Goal: Information Seeking & Learning: Learn about a topic

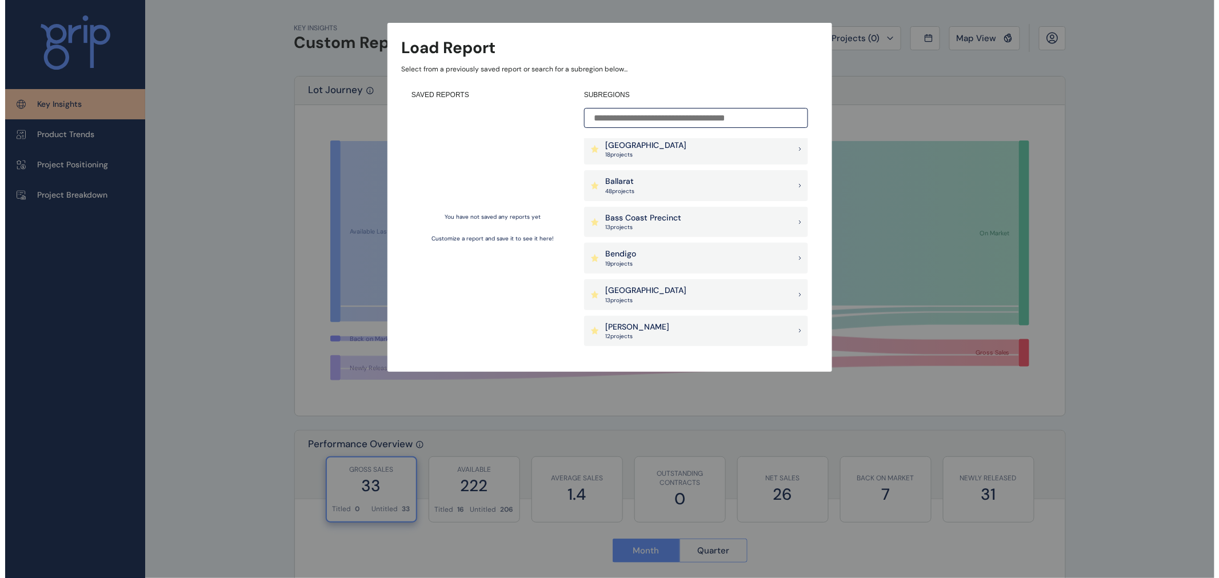
scroll to position [127, 0]
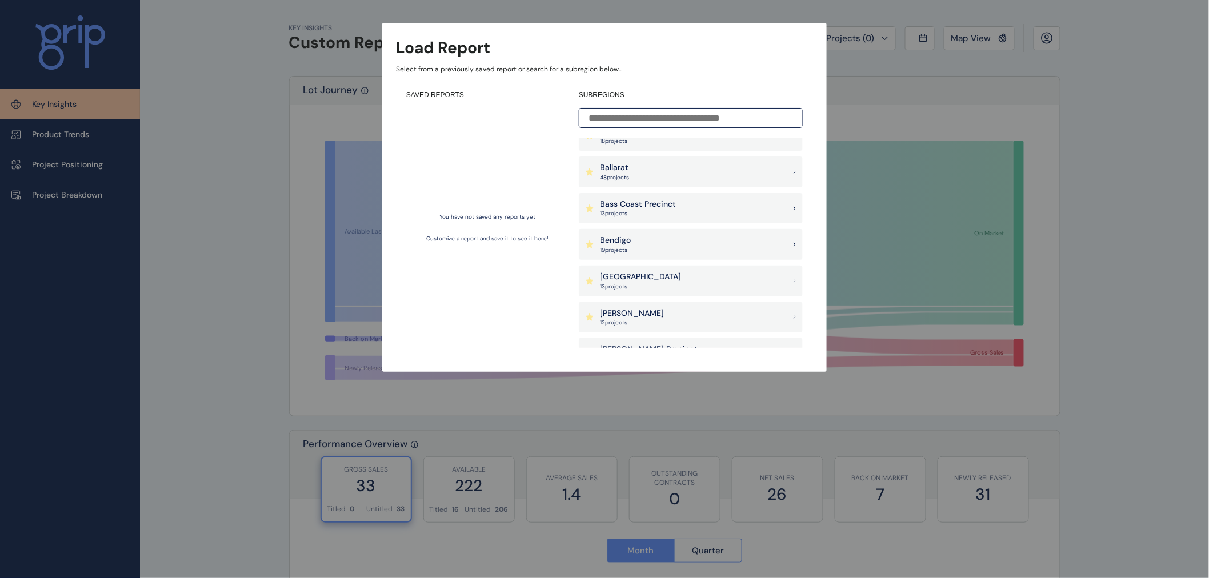
click at [627, 241] on p "Bendigo" at bounding box center [615, 240] width 31 height 11
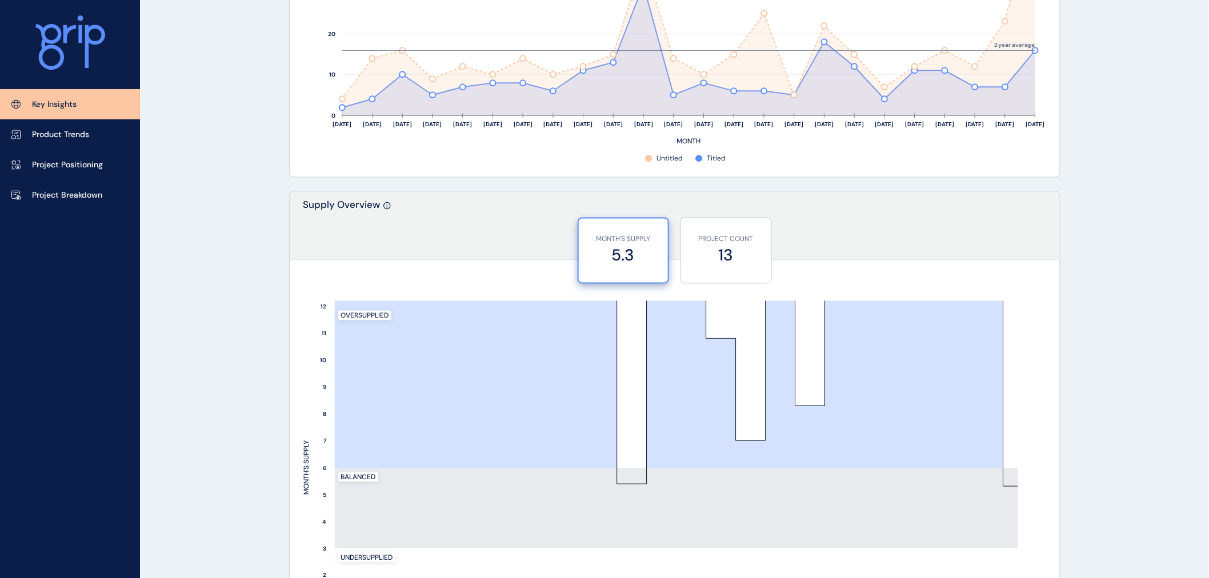
scroll to position [1015, 0]
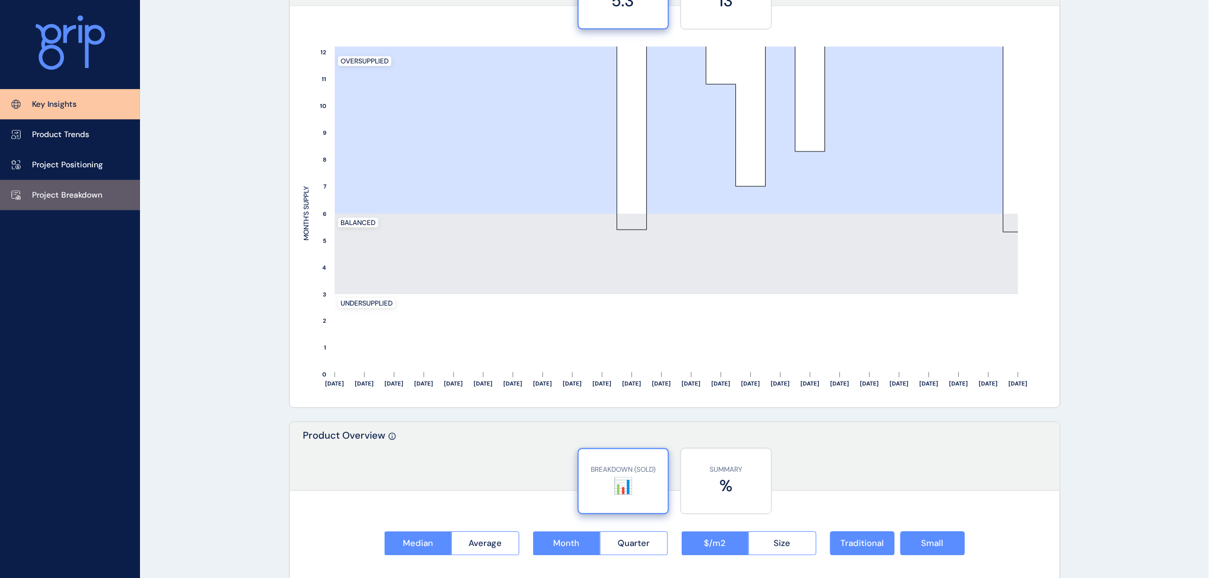
click at [58, 198] on p "Project Breakdown" at bounding box center [67, 195] width 70 height 11
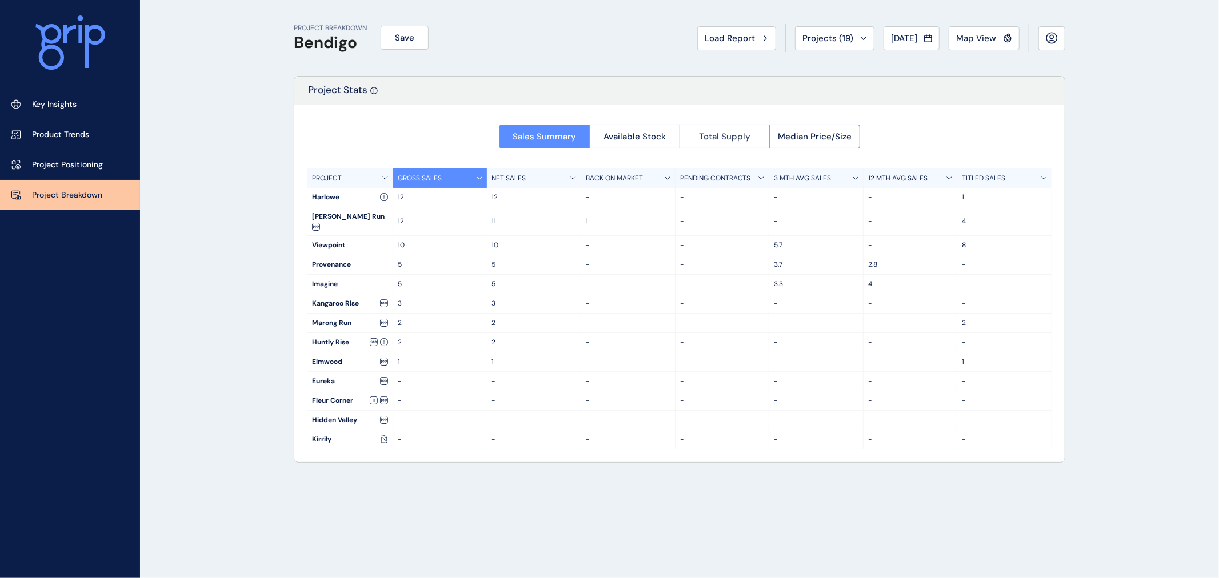
click at [741, 137] on span "Total Supply" at bounding box center [724, 136] width 51 height 11
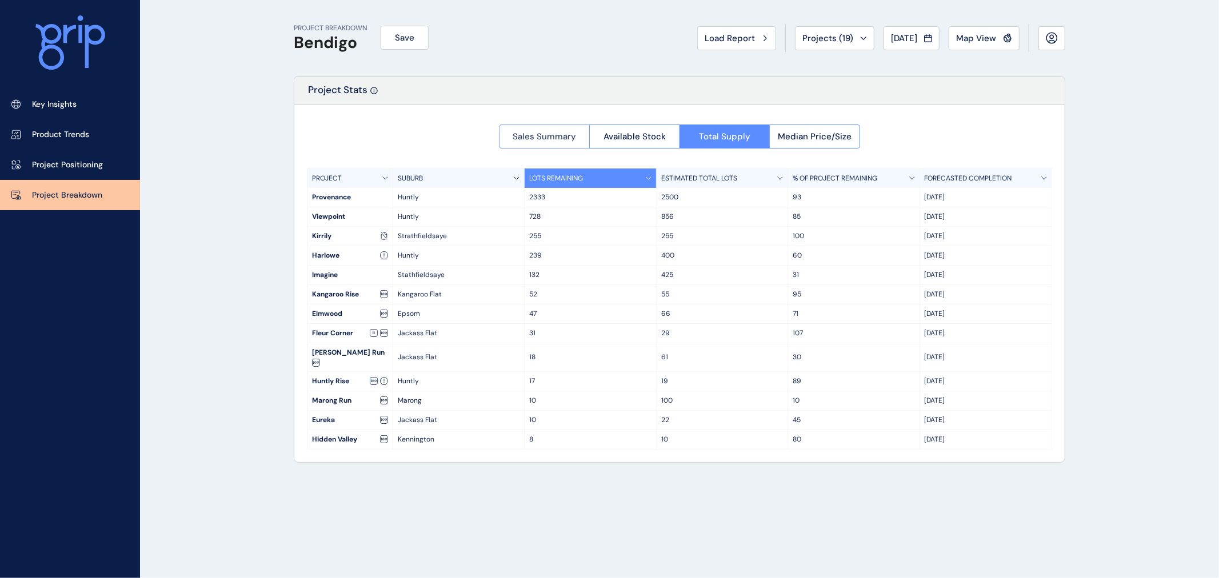
click at [552, 143] on button "Sales Summary" at bounding box center [544, 137] width 90 height 24
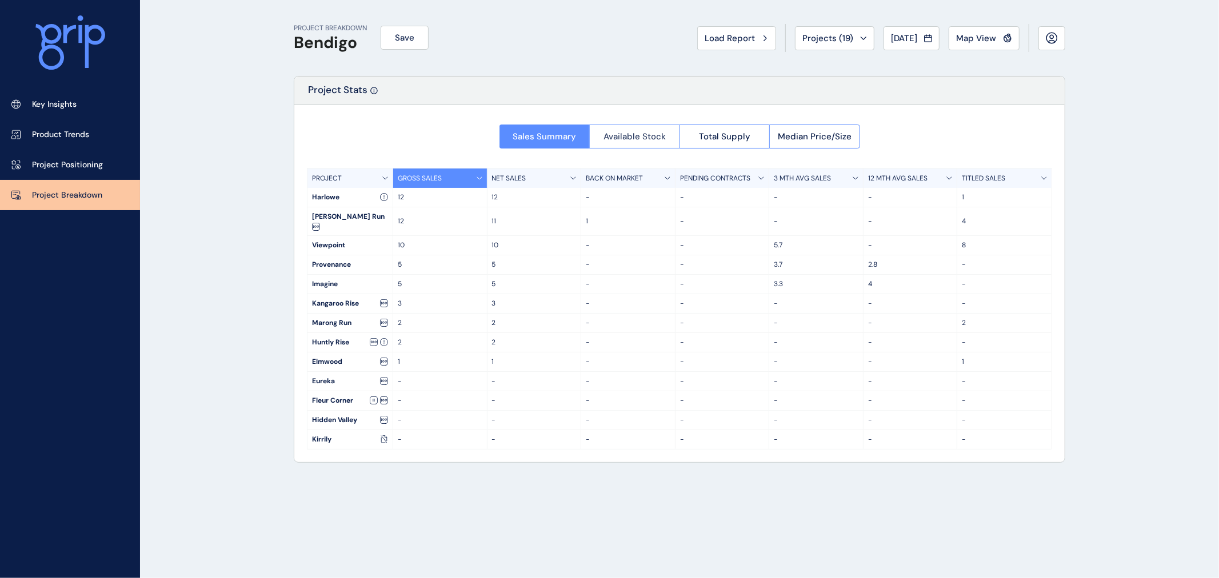
click at [648, 137] on span "Available Stock" at bounding box center [634, 136] width 62 height 11
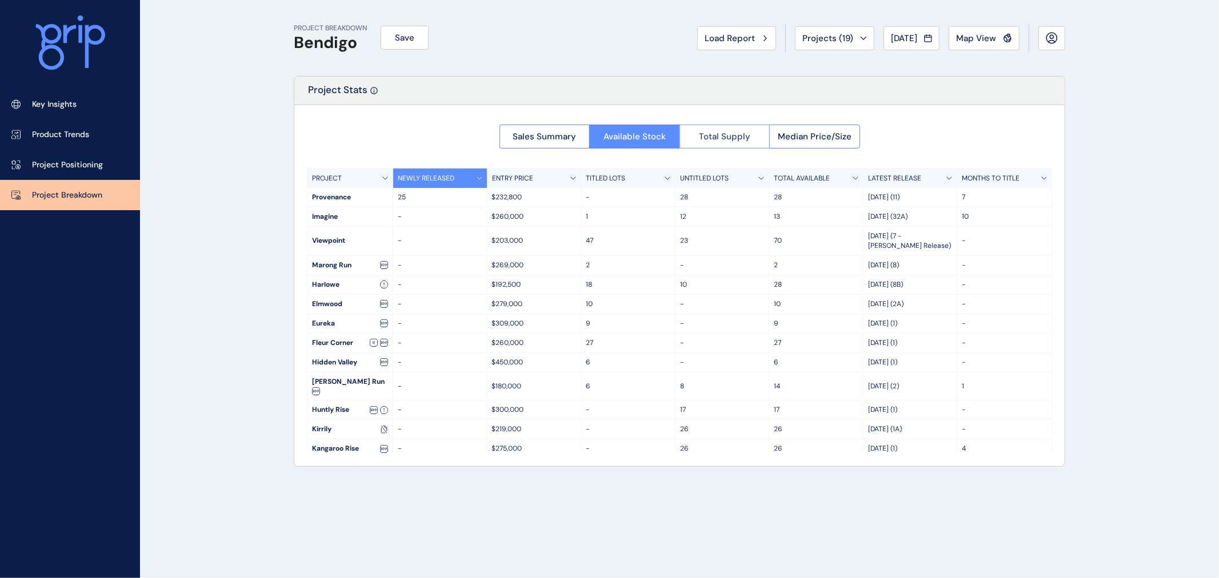
click at [746, 135] on span "Total Supply" at bounding box center [724, 136] width 51 height 11
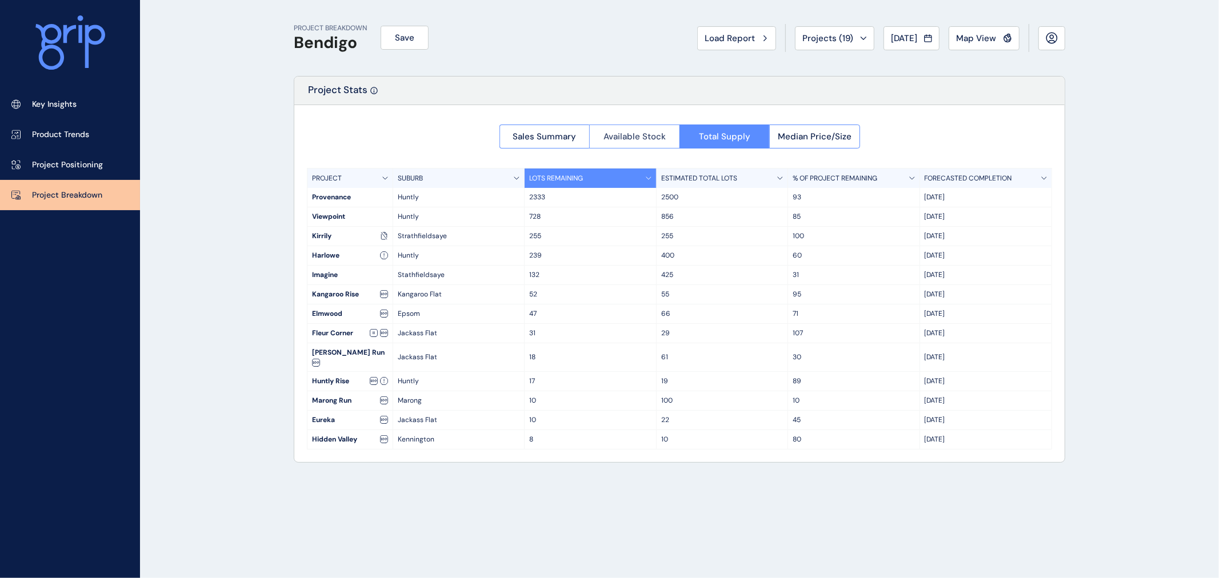
click at [621, 134] on span "Available Stock" at bounding box center [634, 136] width 62 height 11
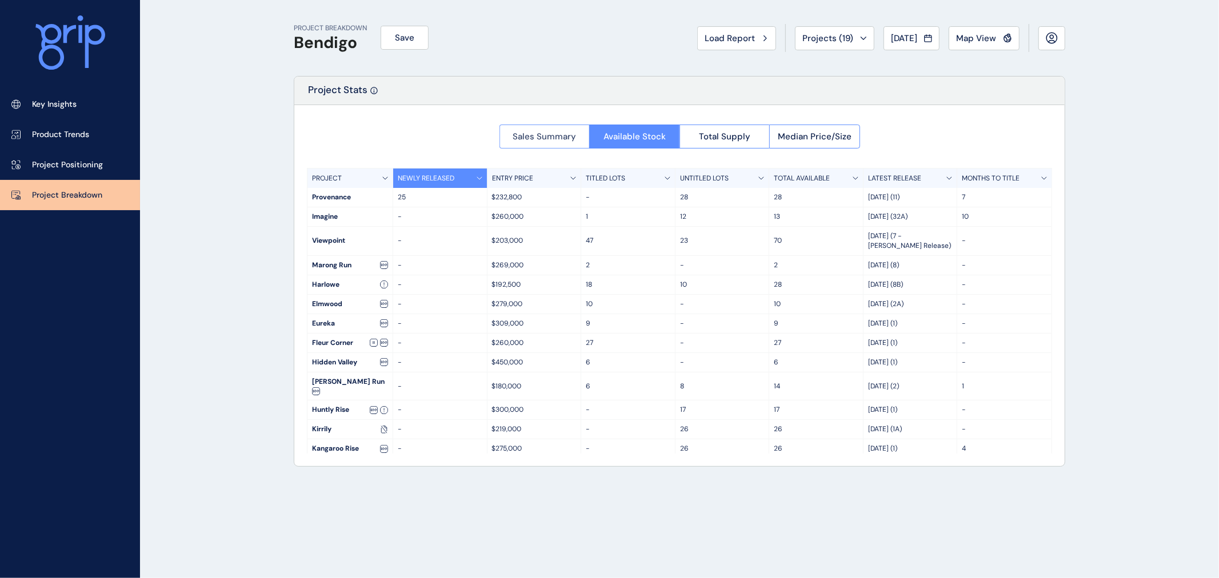
click at [516, 134] on span "Sales Summary" at bounding box center [543, 136] width 63 height 11
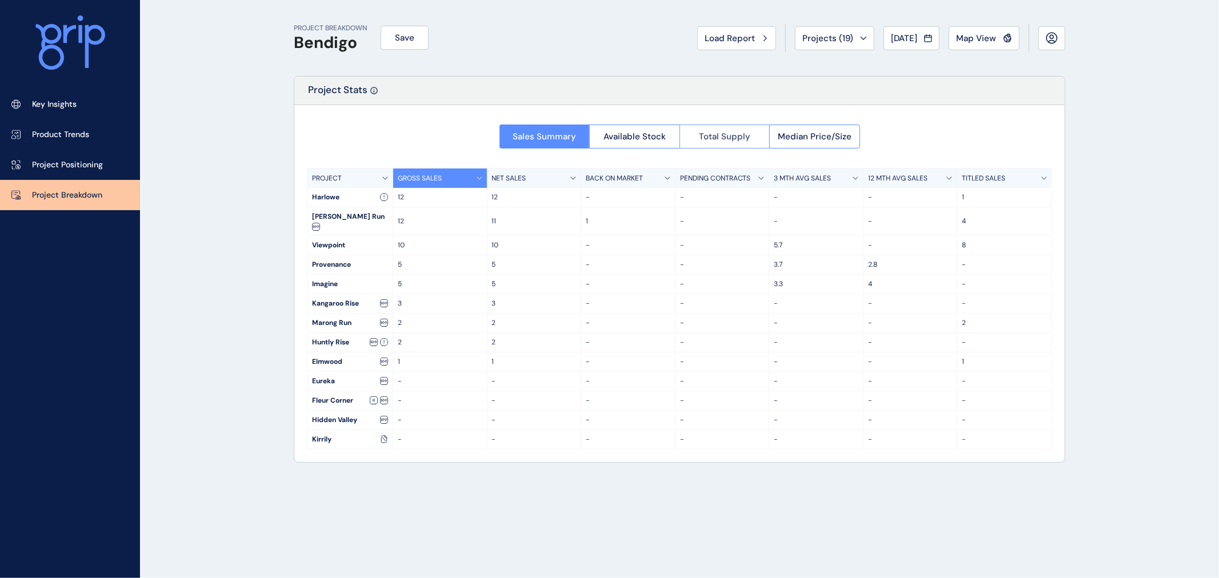
click at [701, 145] on button "Total Supply" at bounding box center [724, 137] width 90 height 24
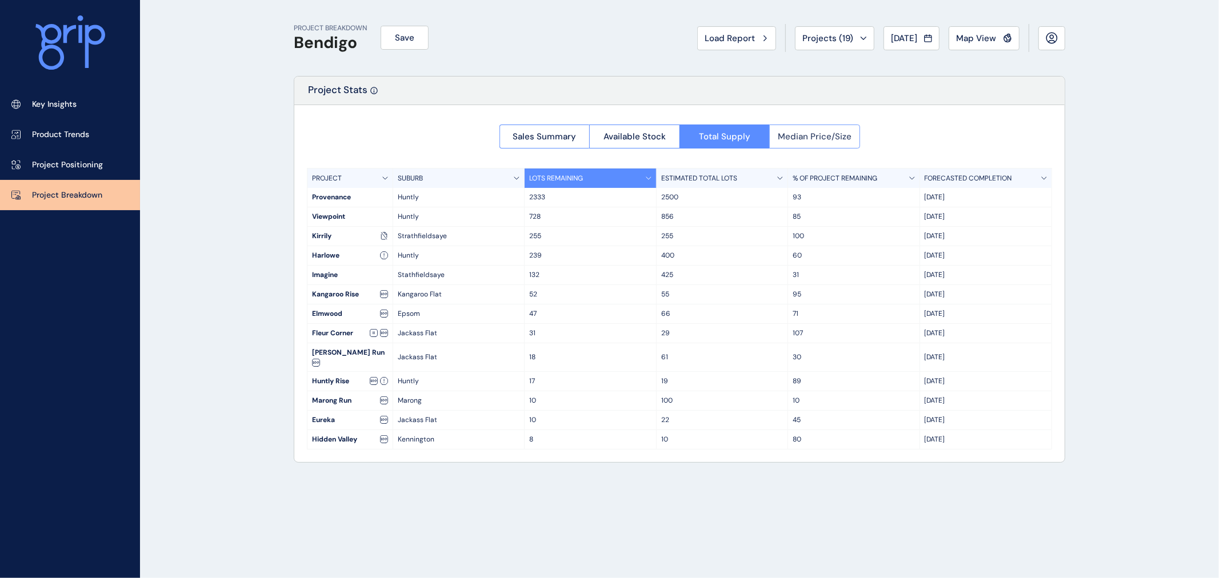
click at [803, 139] on span "Median Price/Size" at bounding box center [815, 136] width 74 height 11
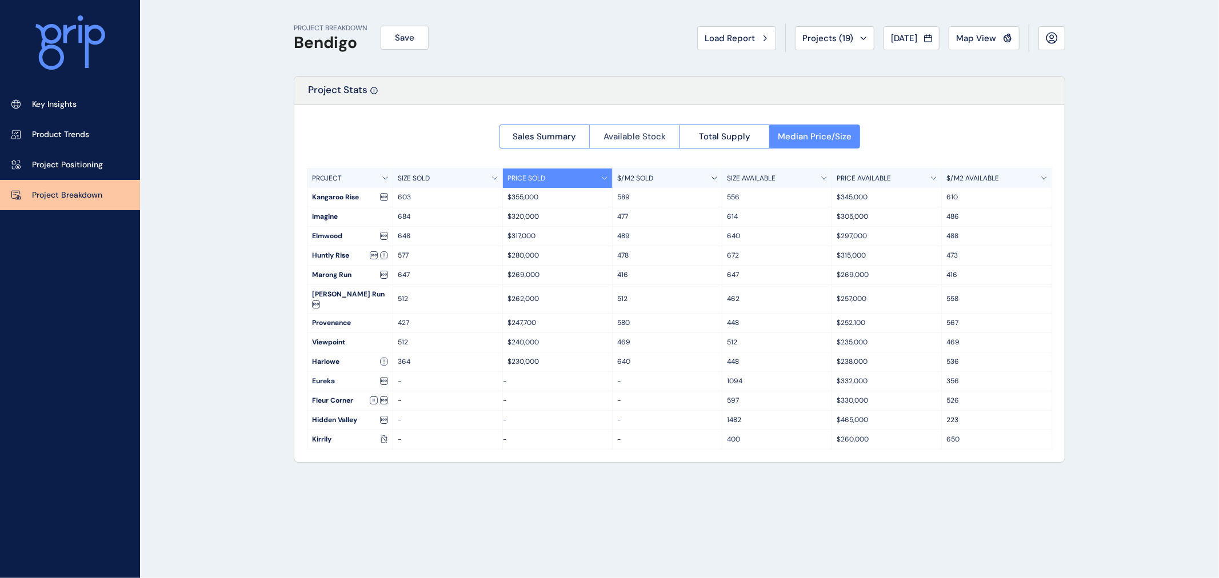
click at [627, 138] on span "Available Stock" at bounding box center [634, 136] width 62 height 11
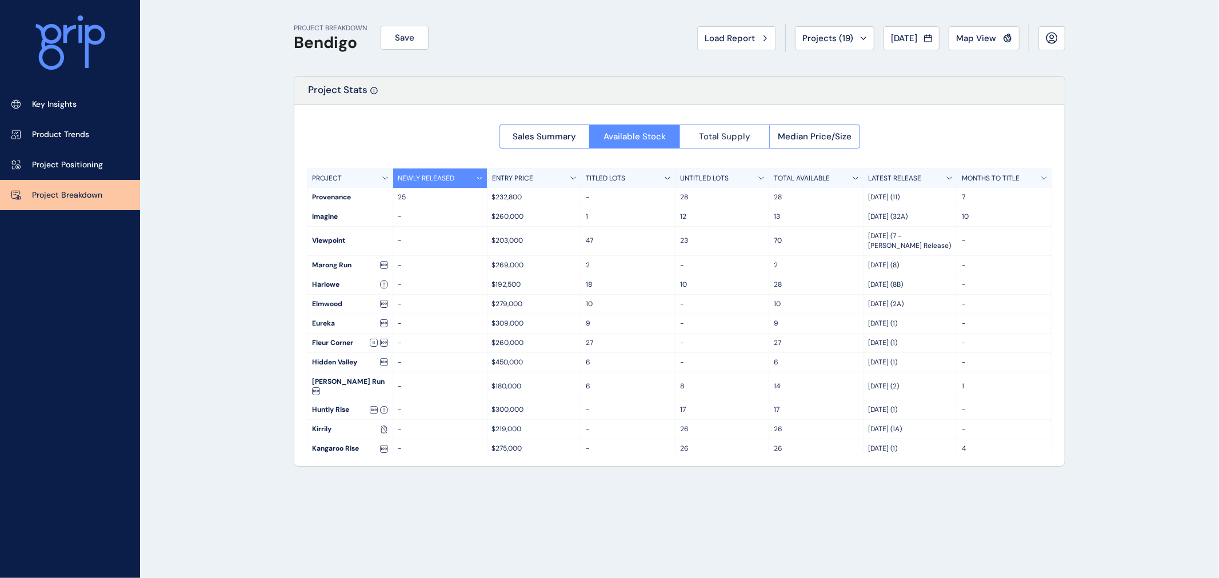
click at [723, 139] on span "Total Supply" at bounding box center [724, 136] width 51 height 11
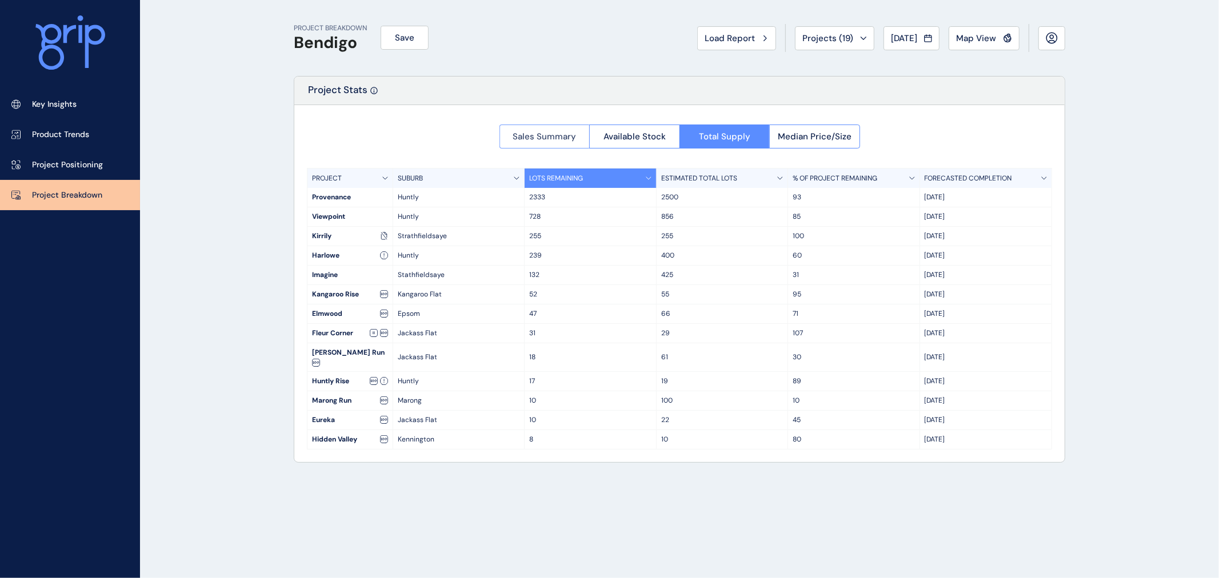
click at [562, 129] on button "Sales Summary" at bounding box center [544, 137] width 90 height 24
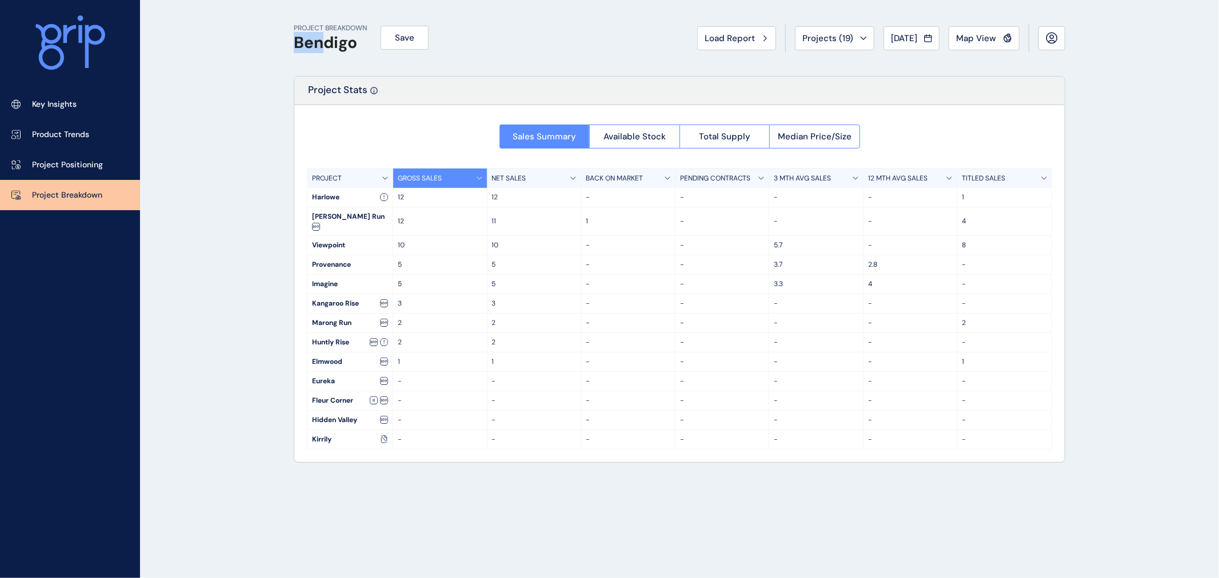
drag, startPoint x: 287, startPoint y: 49, endPoint x: 326, endPoint y: 46, distance: 38.9
click at [325, 47] on div "PROJECT BREAKDOWN Bendigo Save Load Report Projects ( 19 ) [DATE] 2025 < > Jan …" at bounding box center [679, 289] width 800 height 578
